Goal: Information Seeking & Learning: Learn about a topic

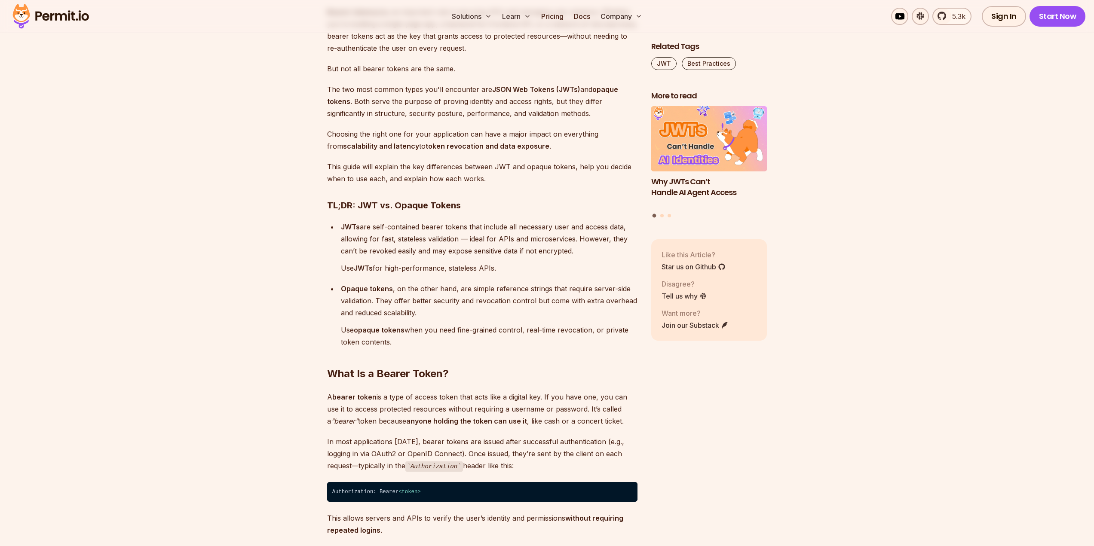
click at [409, 268] on p "Use JWTs for high-performance, stateless APIs." at bounding box center [489, 268] width 297 height 12
click at [479, 296] on p "Opaque tokens , on the other hand, are simple reference strings that require se…" at bounding box center [489, 301] width 297 height 36
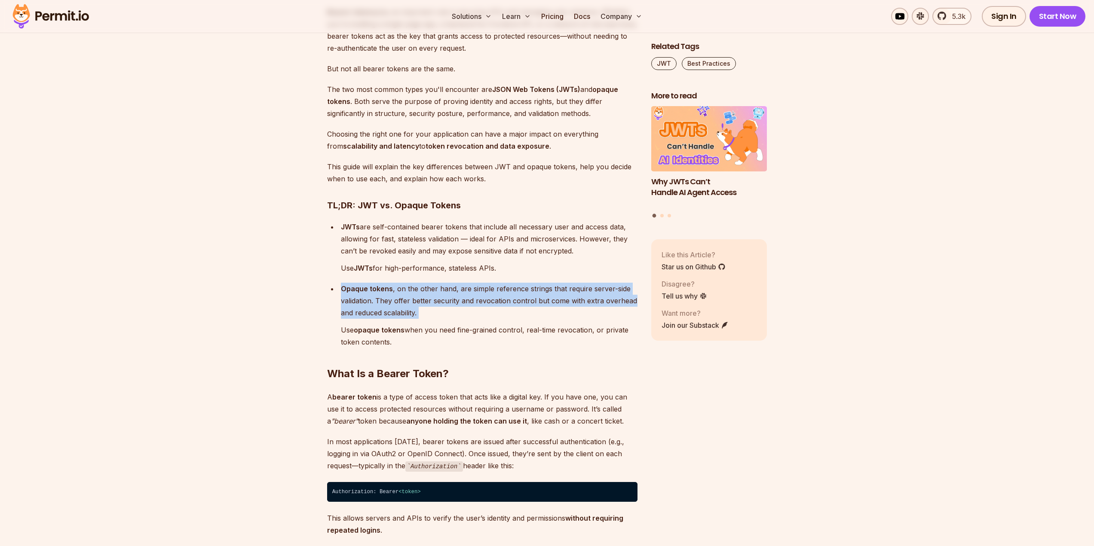
click at [479, 296] on p "Opaque tokens , on the other hand, are simple reference strings that require se…" at bounding box center [489, 301] width 297 height 36
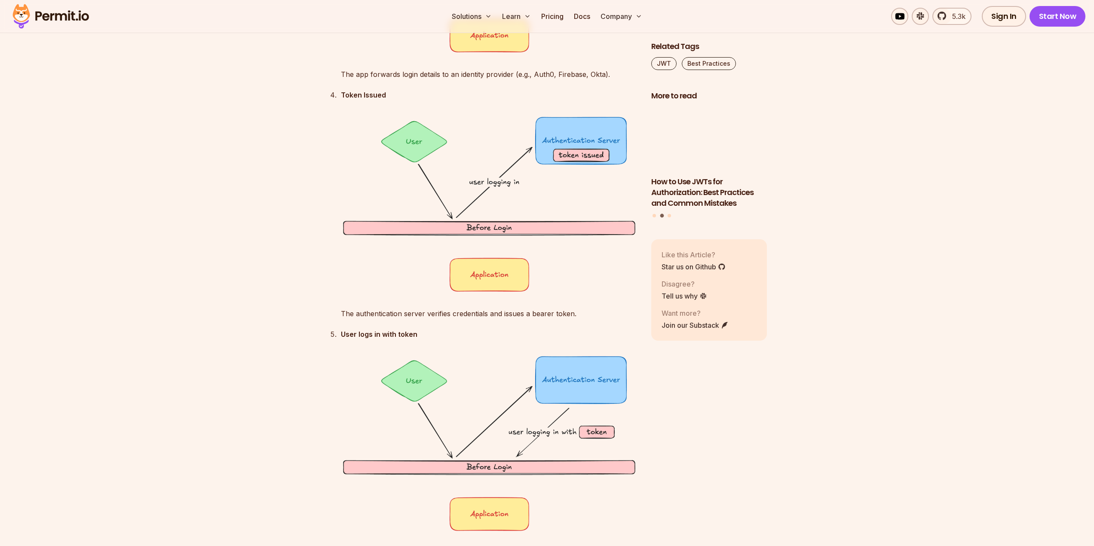
scroll to position [2107, 0]
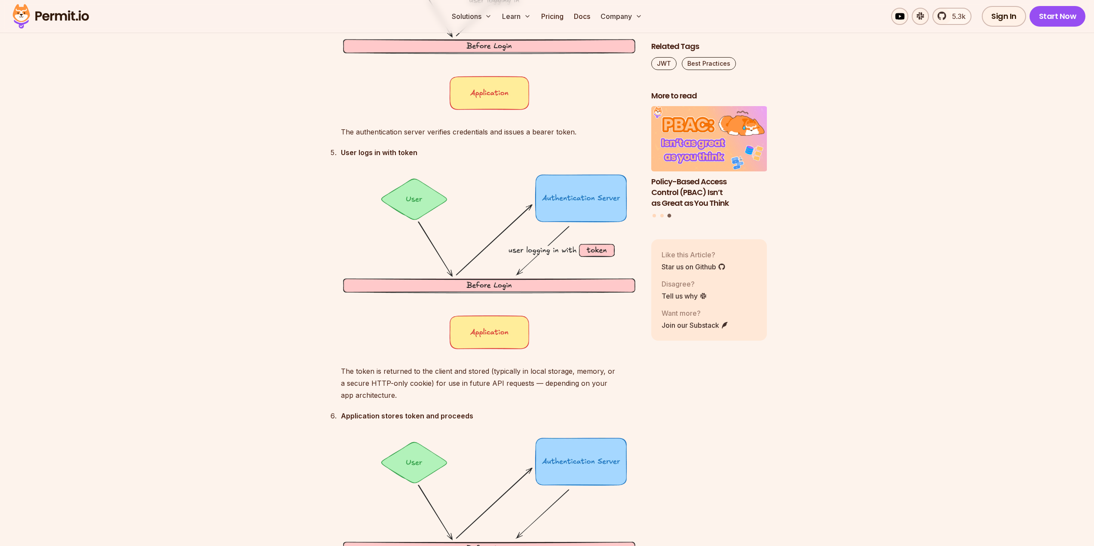
click at [457, 375] on p "The token is returned to the client and stored (typically in local storage, mem…" at bounding box center [489, 383] width 297 height 36
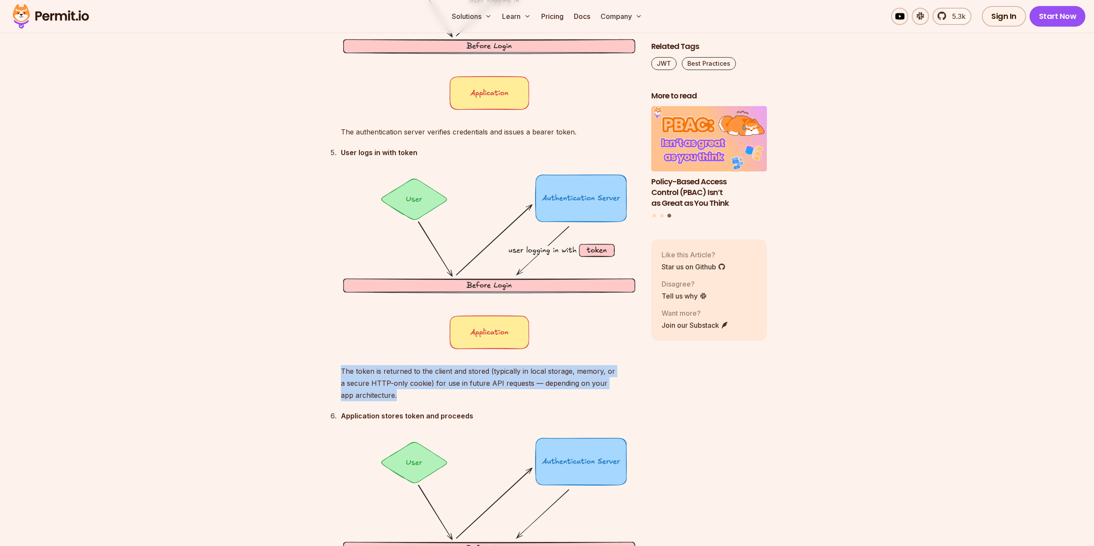
click at [457, 375] on p "The token is returned to the client and stored (typically in local storage, mem…" at bounding box center [489, 383] width 297 height 36
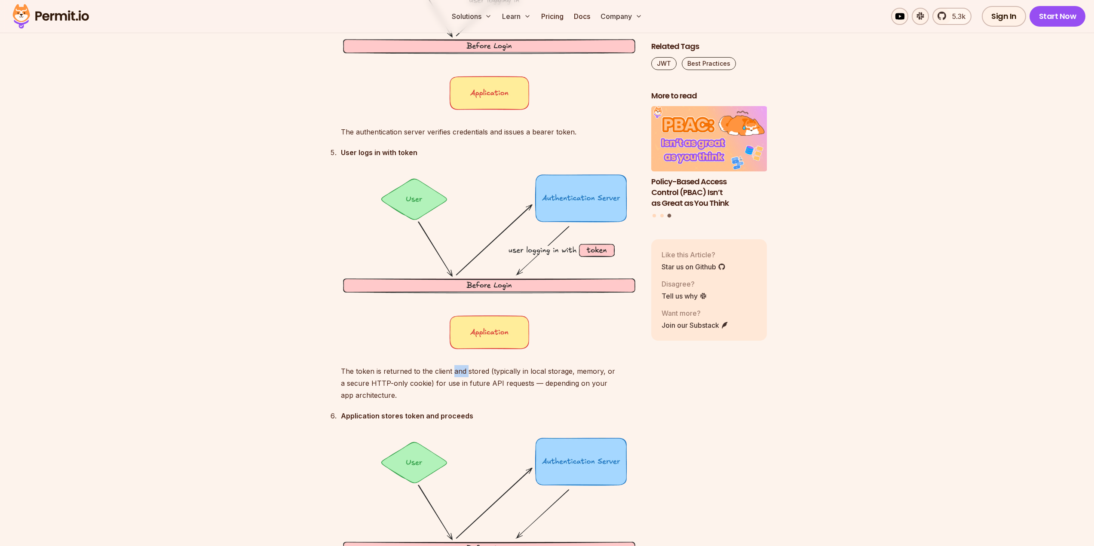
click at [457, 375] on p "The token is returned to the client and stored (typically in local storage, mem…" at bounding box center [489, 383] width 297 height 36
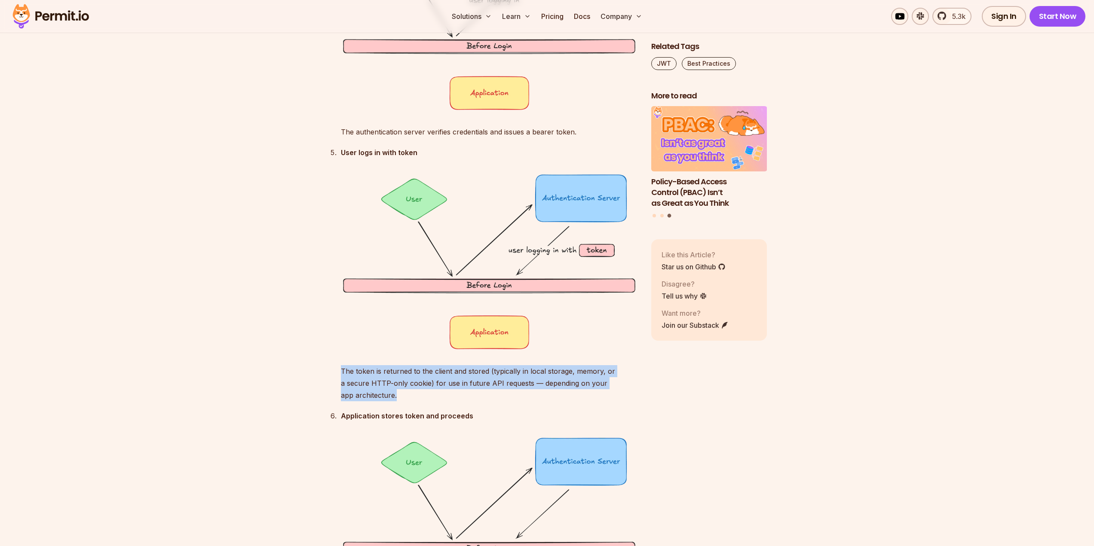
click at [457, 375] on p "The token is returned to the client and stored (typically in local storage, mem…" at bounding box center [489, 383] width 297 height 36
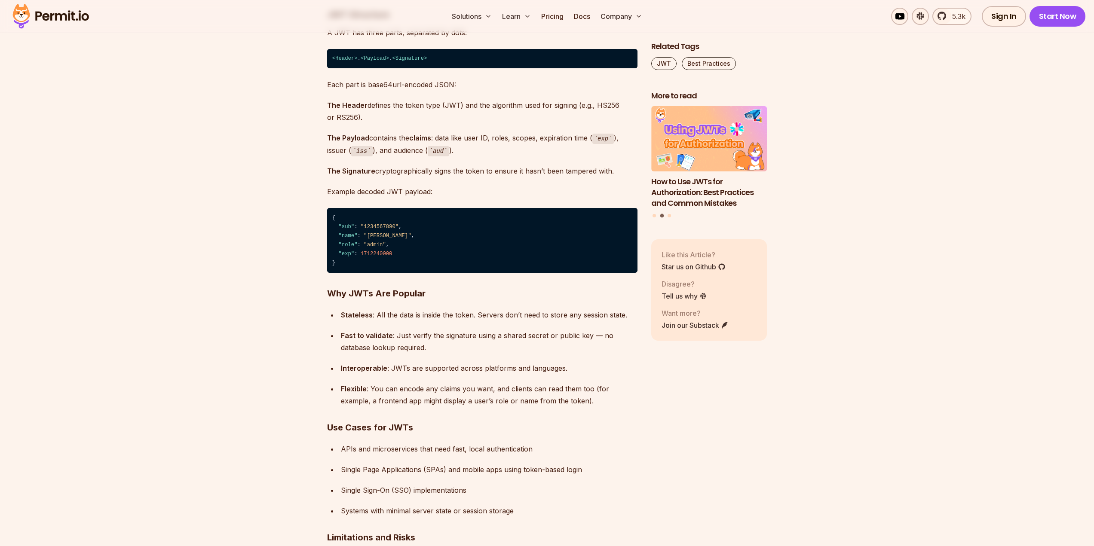
scroll to position [3225, 0]
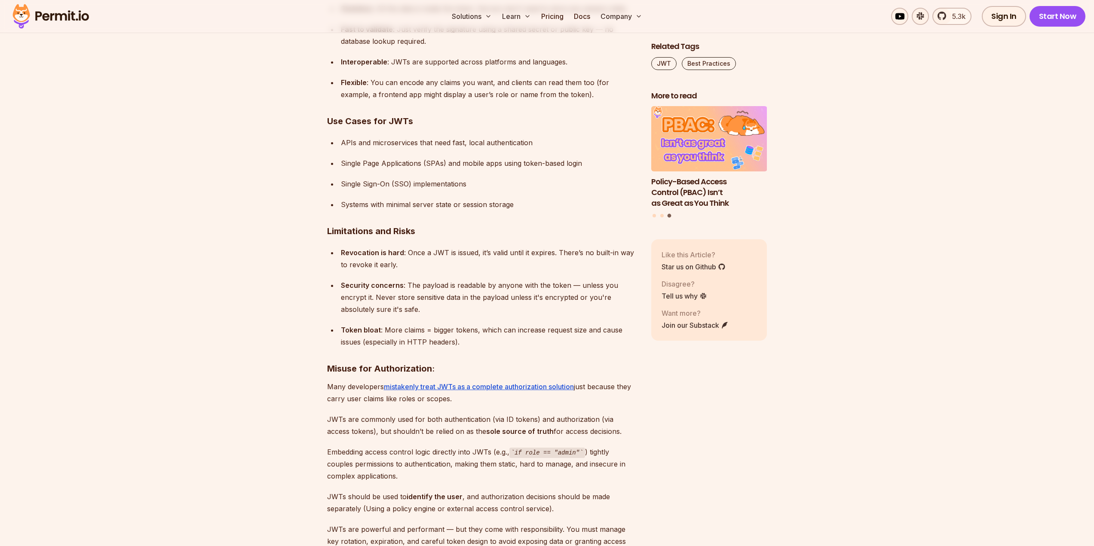
scroll to position [3526, 0]
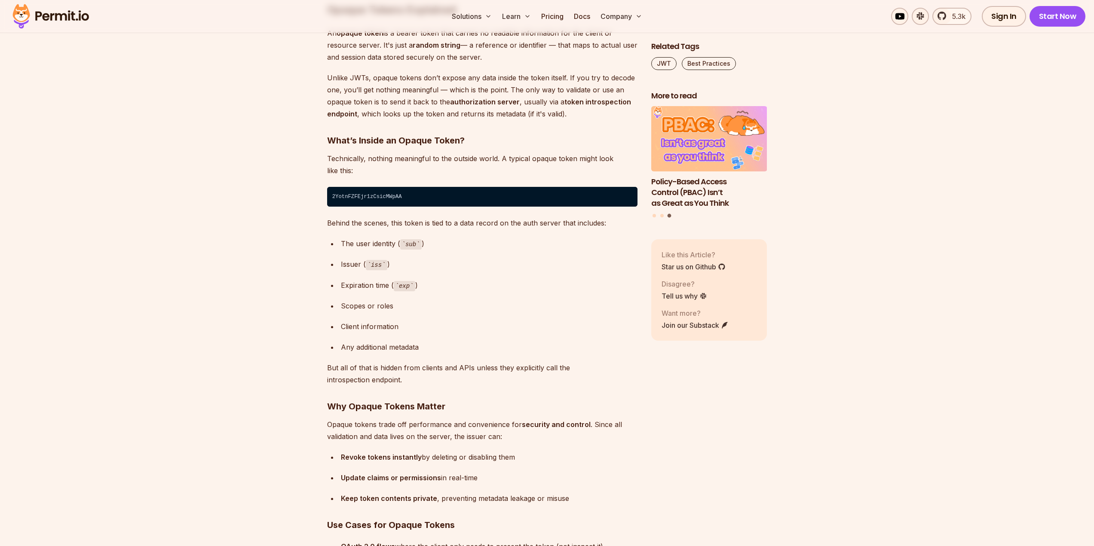
scroll to position [4213, 0]
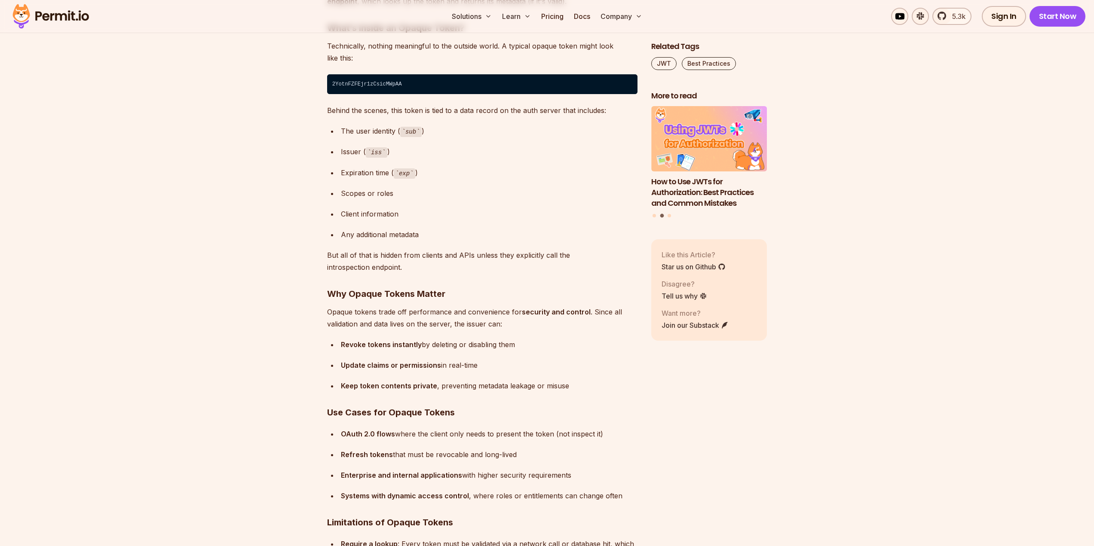
drag, startPoint x: 797, startPoint y: 374, endPoint x: 786, endPoint y: 378, distance: 11.7
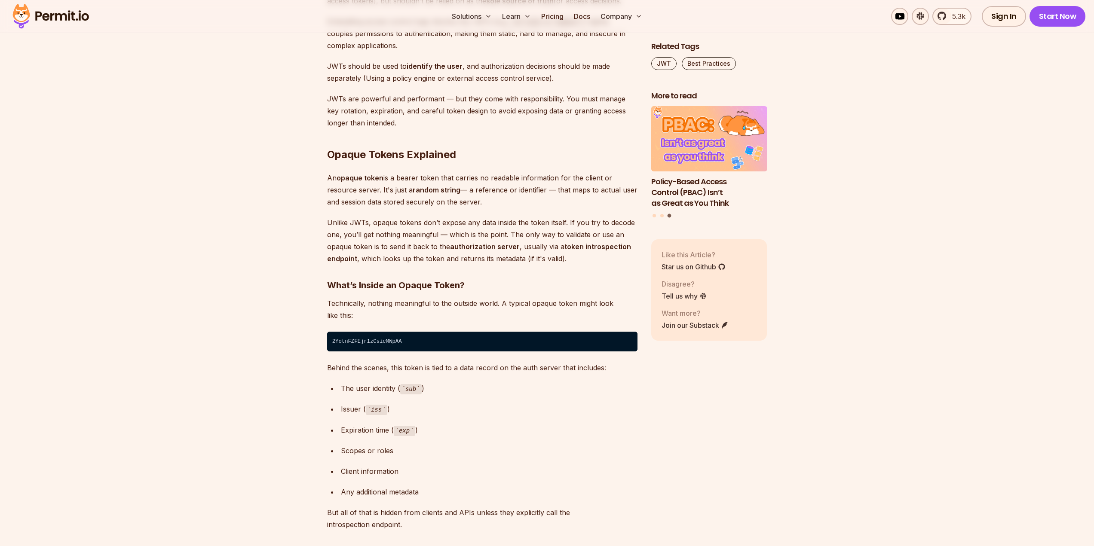
scroll to position [3955, 0]
click at [486, 217] on p "Unlike JWTs, opaque tokens don’t expose any data inside the token itself. If yo…" at bounding box center [482, 241] width 310 height 48
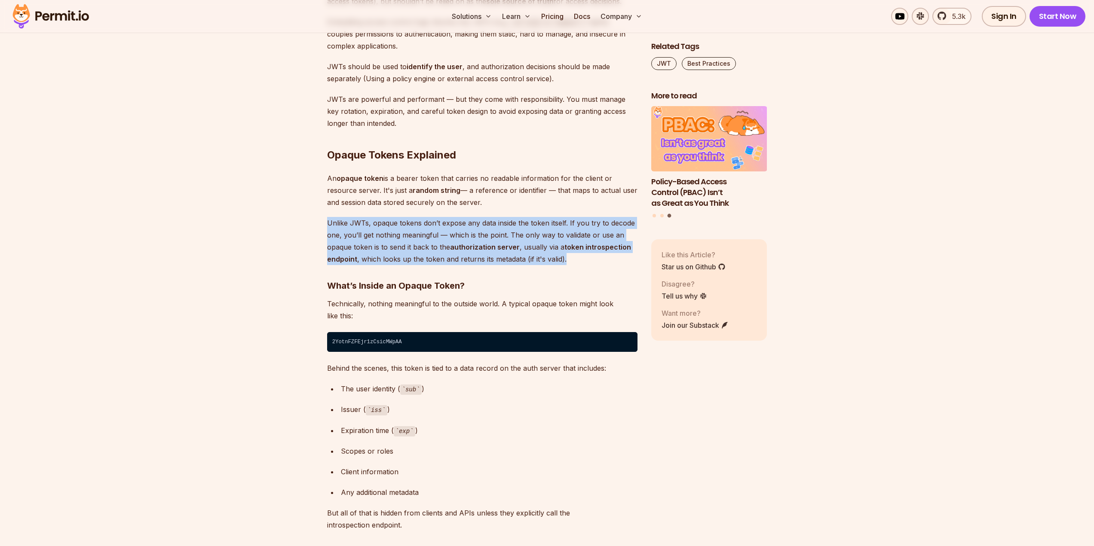
click at [486, 217] on p "Unlike JWTs, opaque tokens don’t expose any data inside the token itself. If yo…" at bounding box center [482, 241] width 310 height 48
click at [485, 218] on p "Unlike JWTs, opaque tokens don’t expose any data inside the token itself. If yo…" at bounding box center [482, 241] width 310 height 48
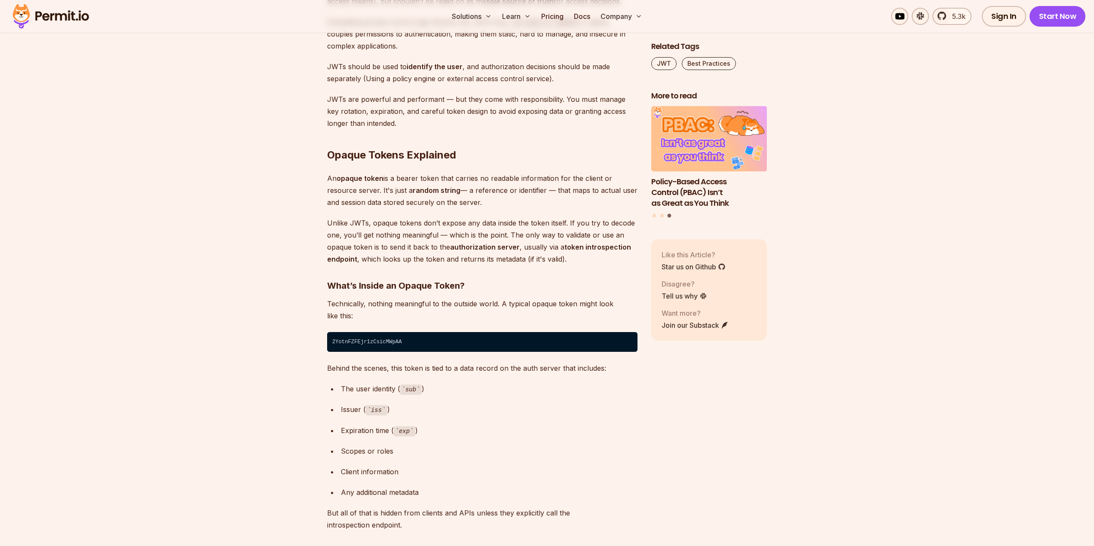
click at [480, 223] on p "Unlike JWTs, opaque tokens don’t expose any data inside the token itself. If yo…" at bounding box center [482, 241] width 310 height 48
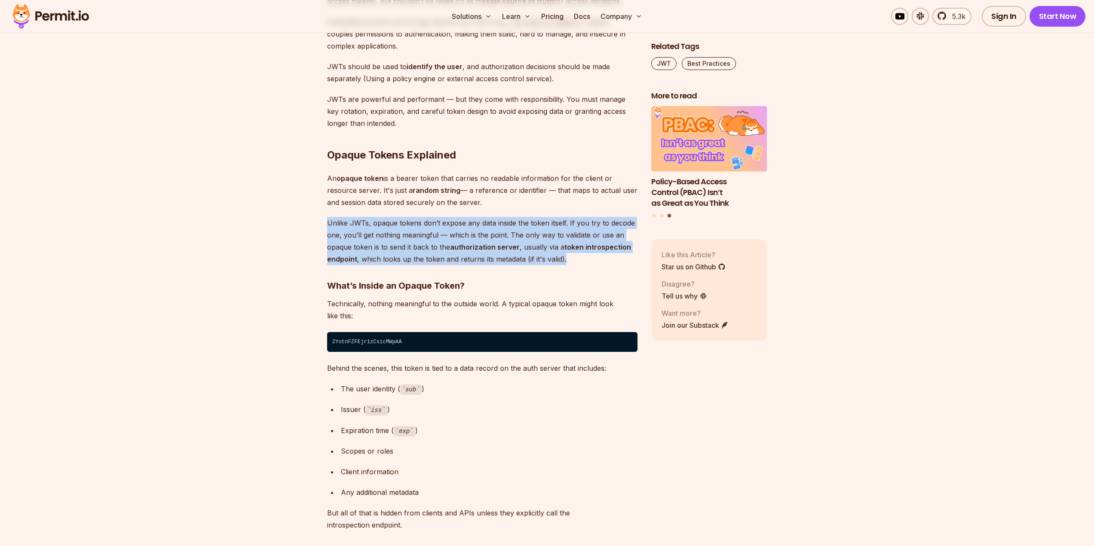
click at [480, 223] on p "Unlike JWTs, opaque tokens don’t expose any data inside the token itself. If yo…" at bounding box center [482, 241] width 310 height 48
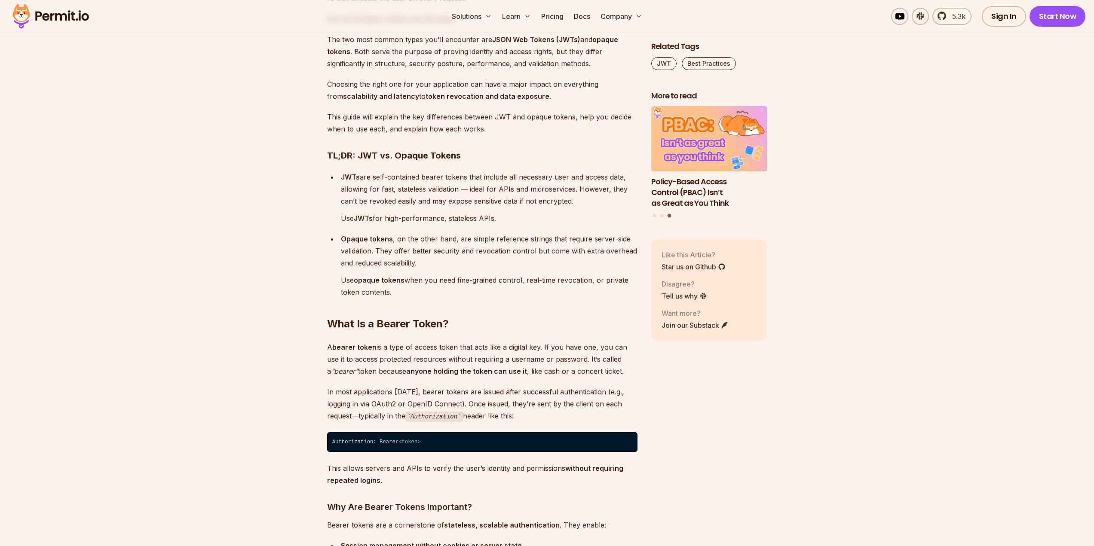
scroll to position [695, 0]
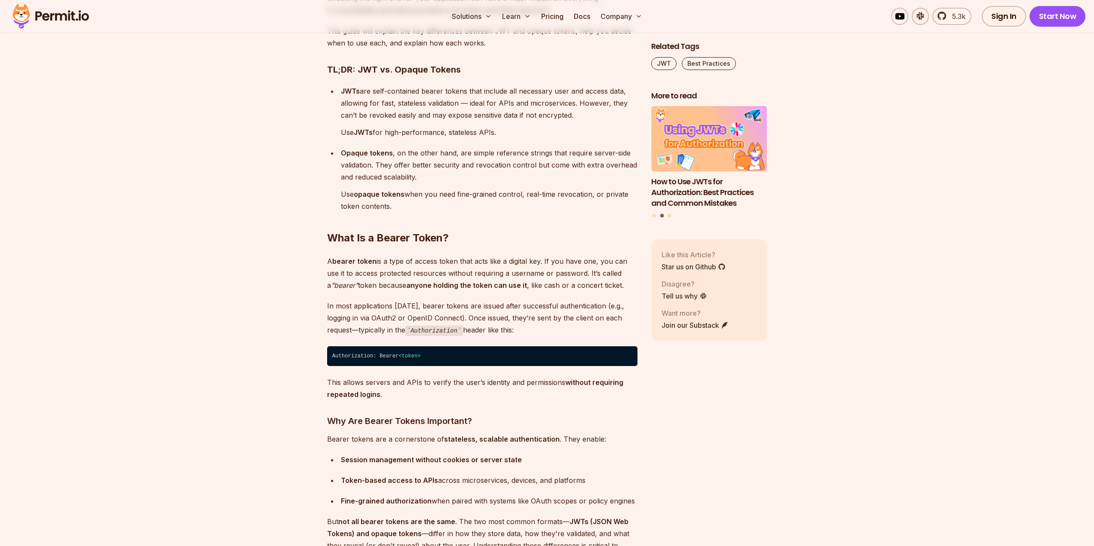
drag, startPoint x: 791, startPoint y: 493, endPoint x: 806, endPoint y: 493, distance: 15.1
